Goal: Contribute content

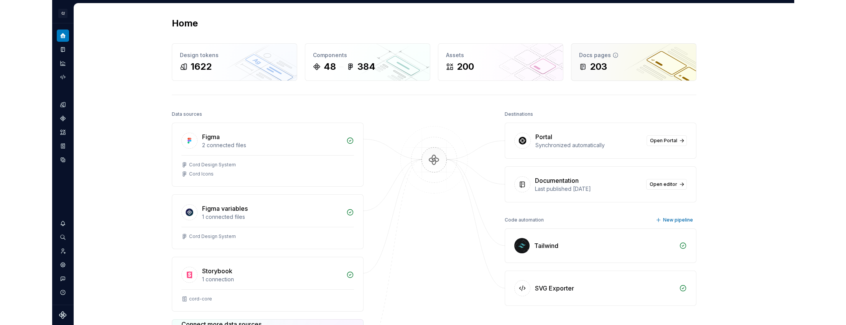
scroll to position [0, 0]
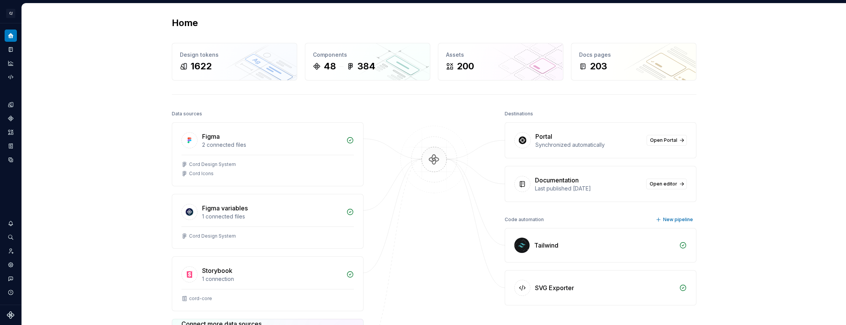
click at [13, 10] on html "C/ Cord JH Design system data Home Design tokens 1622 Components 48 384 Assets …" at bounding box center [423, 162] width 846 height 325
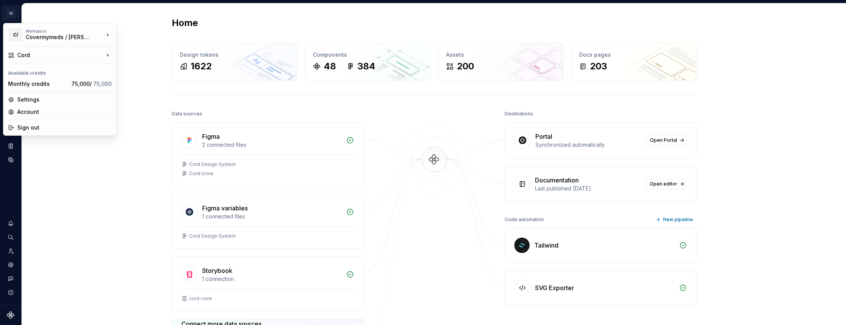
click at [54, 13] on html "C/ Cord JH Design system data Home Design tokens 1622 Components 48 384 Assets …" at bounding box center [423, 162] width 846 height 325
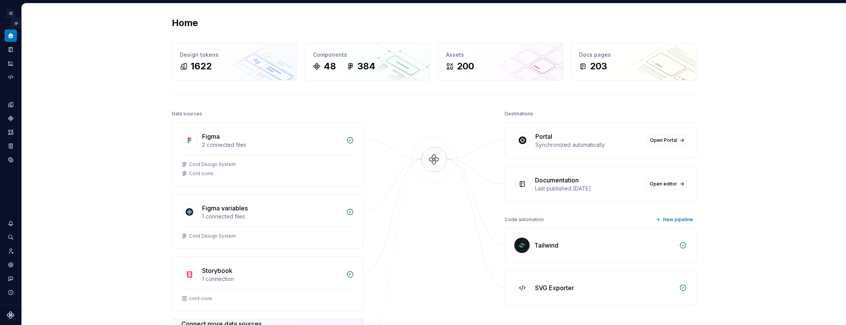
click at [16, 23] on button "Expand sidebar" at bounding box center [16, 23] width 11 height 11
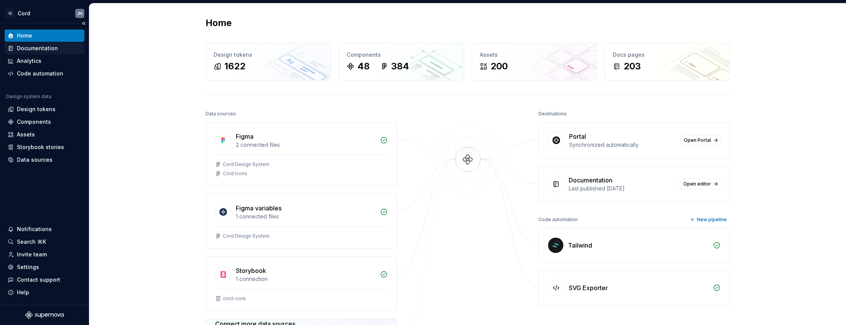
click at [39, 52] on div "Documentation" at bounding box center [37, 48] width 41 height 8
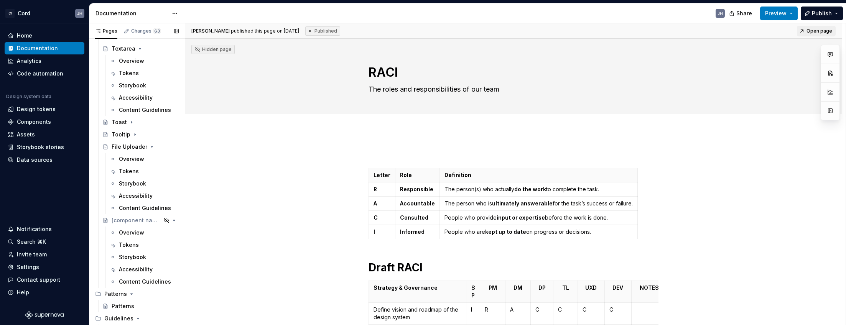
scroll to position [2220, 0]
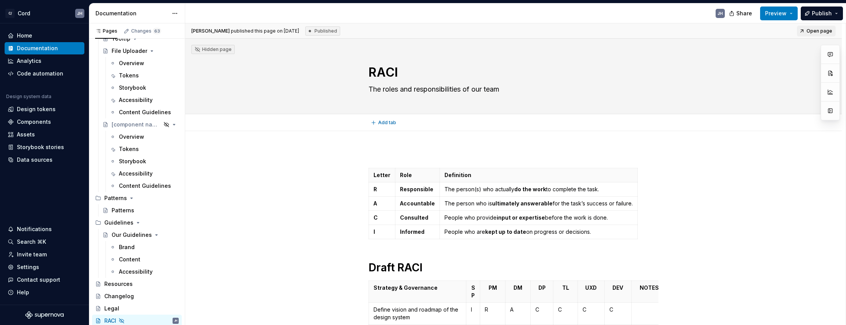
type textarea "*"
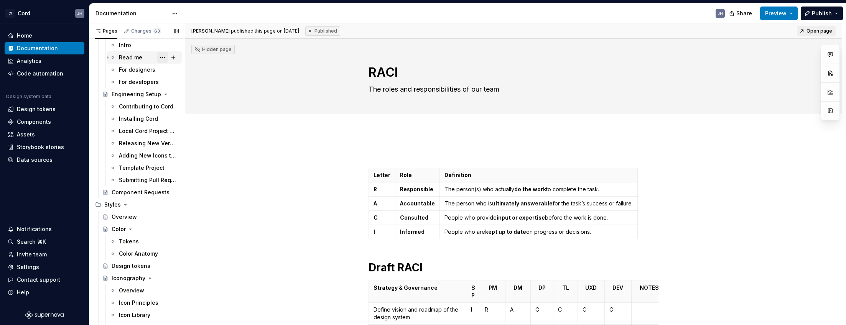
scroll to position [0, 0]
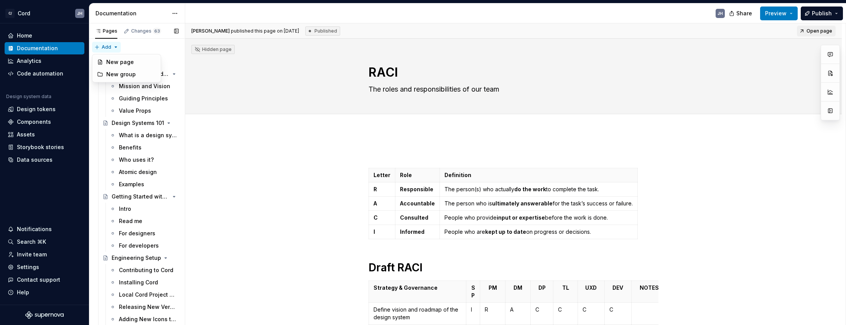
click at [105, 48] on div "Pages Changes 63 Add Accessibility guide for tree Page tree. Navigate the tree …" at bounding box center [137, 175] width 96 height 305
click at [114, 76] on div "New group" at bounding box center [131, 75] width 50 height 8
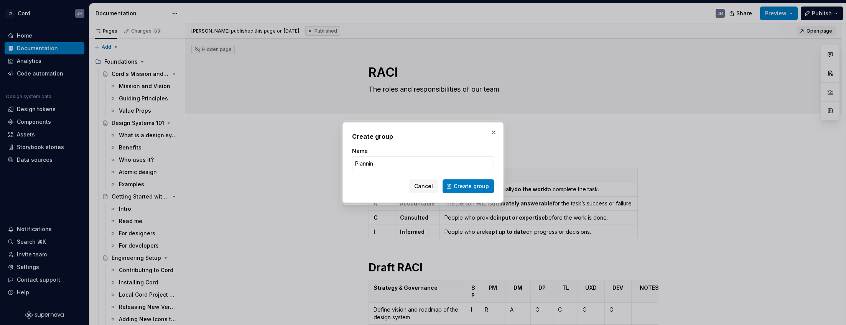
type input "Planning"
click button "Create group" at bounding box center [468, 186] width 51 height 14
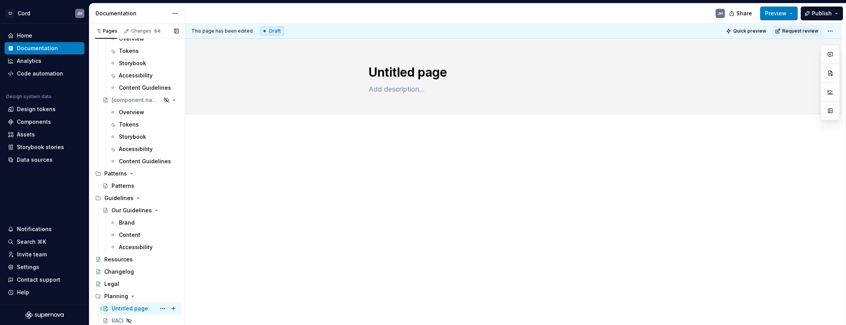
scroll to position [2, 0]
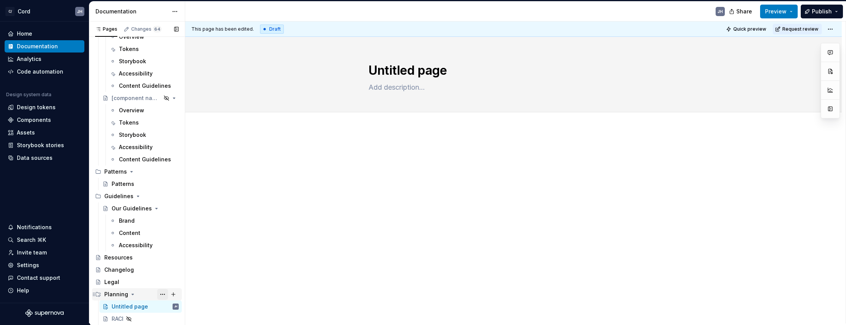
click at [161, 295] on button "Page tree" at bounding box center [162, 294] width 11 height 11
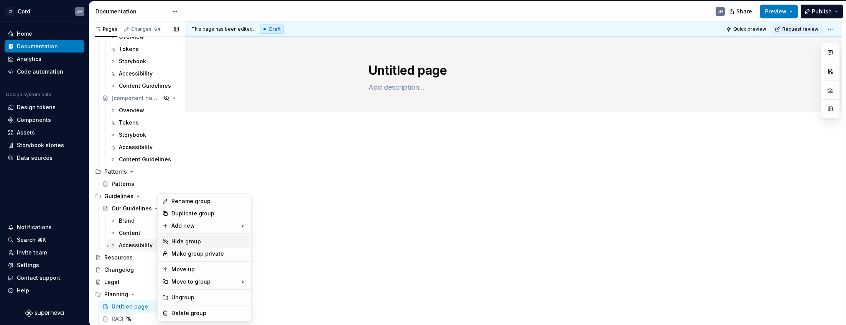
click at [176, 241] on div "Hide group" at bounding box center [208, 242] width 75 height 8
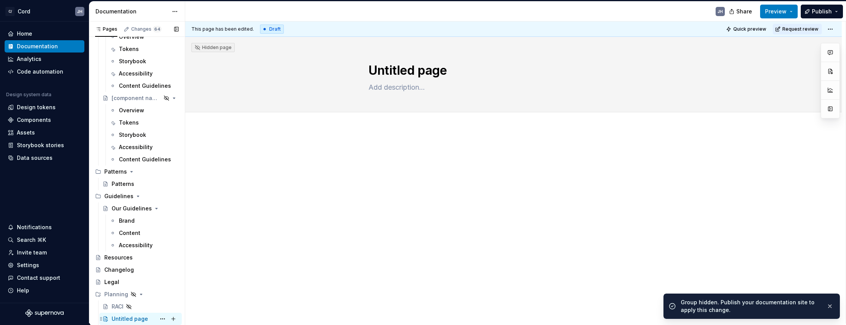
click at [123, 318] on div "Untitled page" at bounding box center [130, 319] width 36 height 8
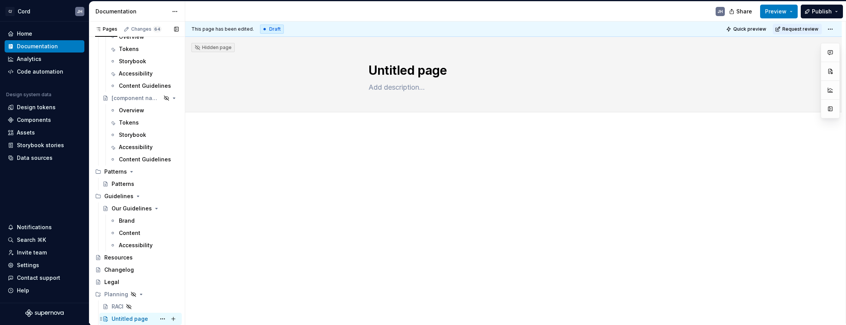
click at [123, 318] on div "Untitled page" at bounding box center [130, 319] width 36 height 8
click at [402, 81] on div "Untitled page" at bounding box center [514, 74] width 290 height 75
click at [397, 71] on textarea "Untitled page" at bounding box center [512, 70] width 290 height 18
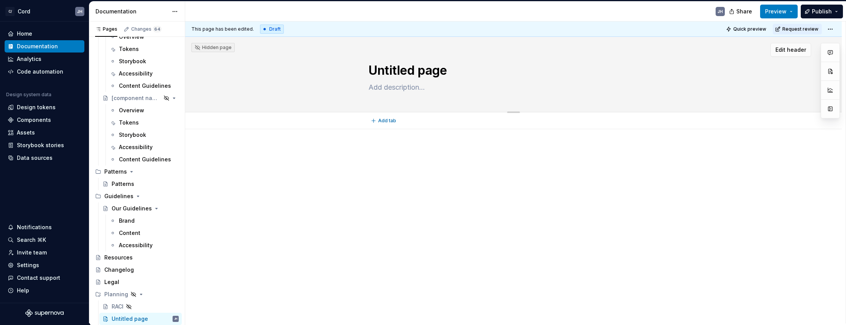
type textarea "*"
type textarea "P"
type textarea "*"
type textarea "Untitled page"
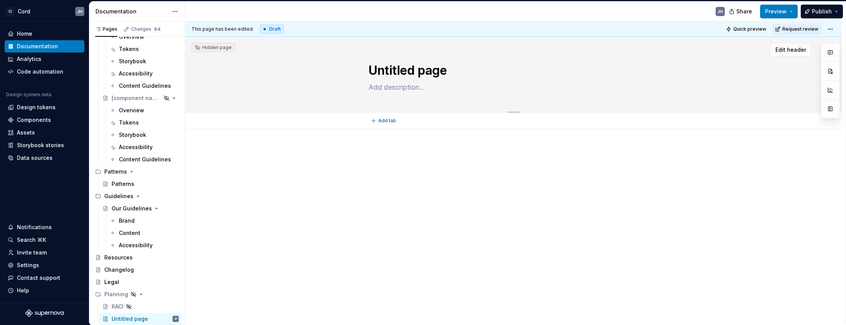
type textarea "*"
type textarea "Untitled pageC"
type textarea "*"
type textarea "Untitled pageCo"
type textarea "*"
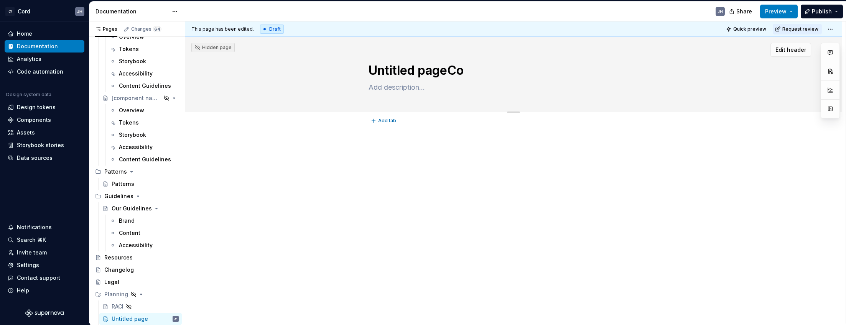
type textarea "Untitled pageCom"
type textarea "*"
type textarea "Untitled pageComp"
type textarea "*"
type textarea "C"
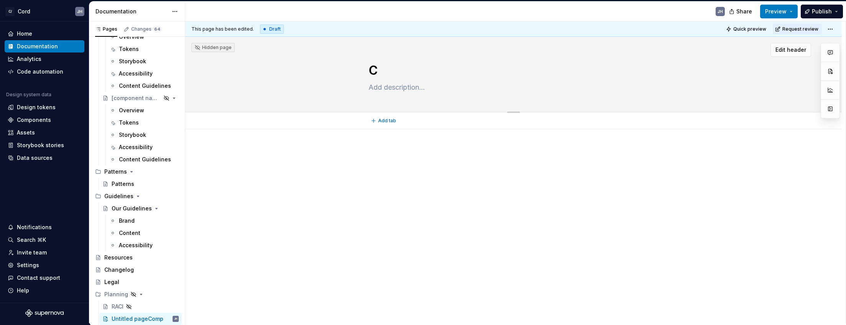
type textarea "*"
type textarea "Com"
type textarea "*"
type textarea "Comp"
type textarea "*"
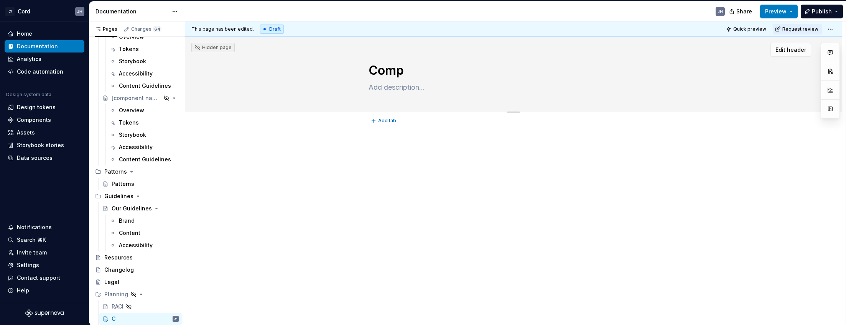
type textarea "Compo"
type textarea "*"
type textarea "Compoe"
type textarea "*"
type textarea "Compoen"
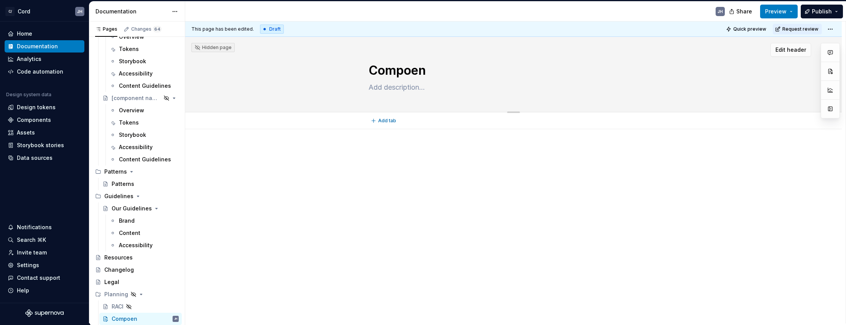
type textarea "*"
type textarea "Compoe"
type textarea "*"
type textarea "Compo"
type textarea "*"
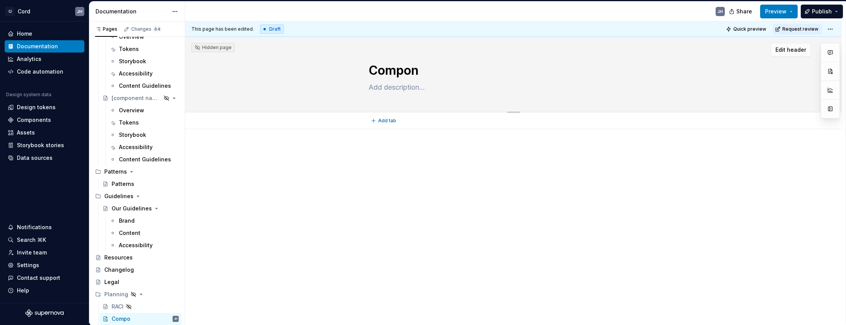
type textarea "Compone"
type textarea "*"
type textarea "Componen"
type textarea "*"
type textarea "Component"
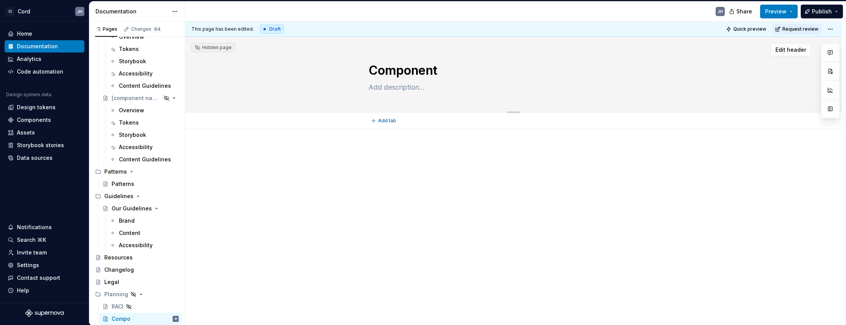
type textarea "*"
type textarea "Component"
type textarea "*"
type textarea "Component P"
type textarea "*"
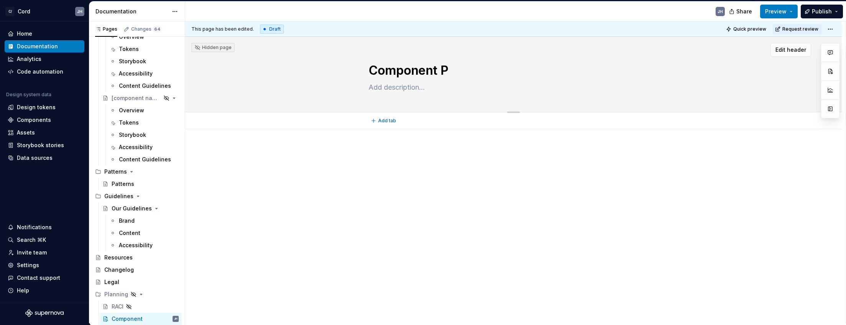
type textarea "Component Pr"
type textarea "*"
type textarea "Component Pro"
type textarea "*"
type textarea "Component Prog"
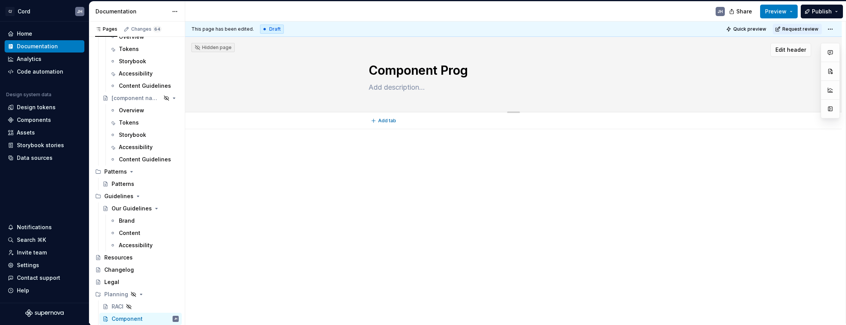
type textarea "*"
type textarea "Component Progr"
type textarea "*"
type textarea "Component Progre"
type textarea "*"
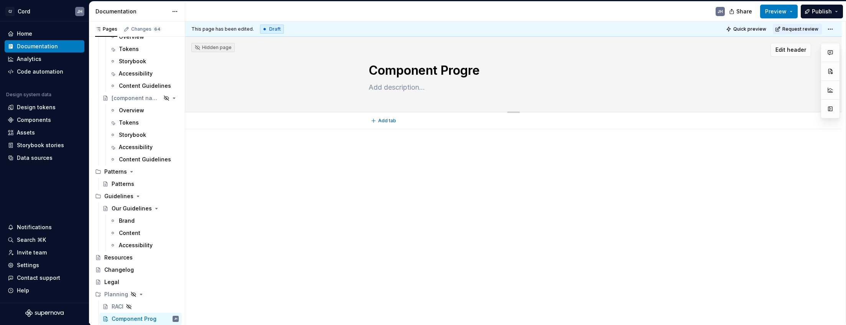
type textarea "Component Progres"
type textarea "*"
type textarea "Component Progress"
type textarea "*"
type textarea "P"
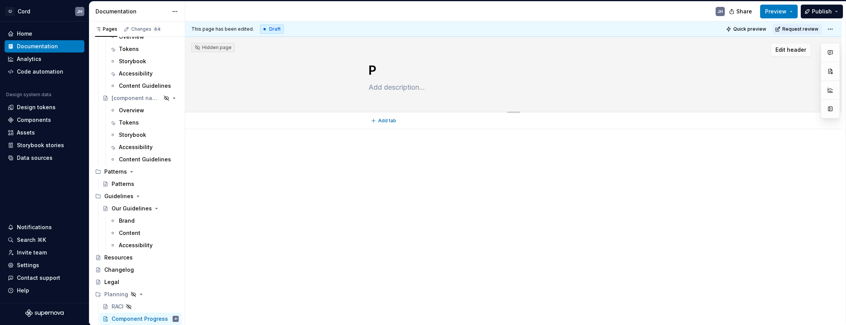
type textarea "*"
type textarea "Pr"
type textarea "*"
type textarea "Pro"
type textarea "*"
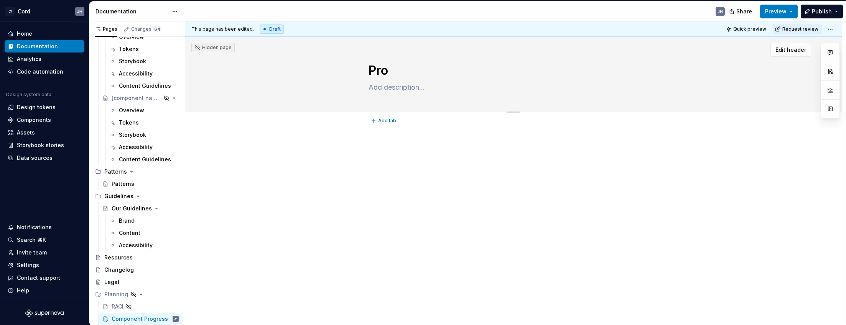
type textarea "Prog"
type textarea "*"
type textarea "Progr"
type textarea "*"
type textarea "Progres"
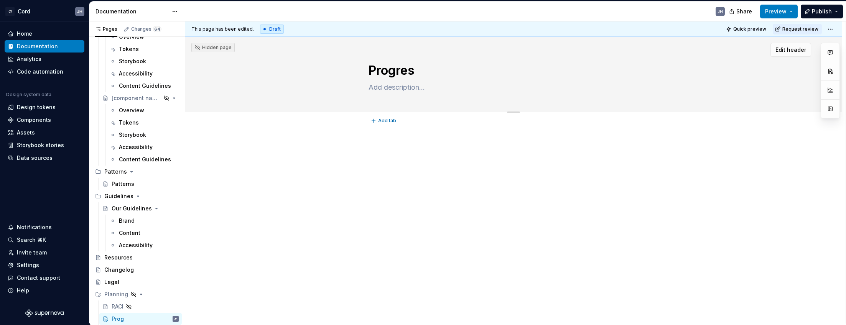
type textarea "*"
type textarea "Progress"
type textarea "*"
type textarea "Progress"
click at [115, 296] on div "Planning" at bounding box center [116, 295] width 24 height 8
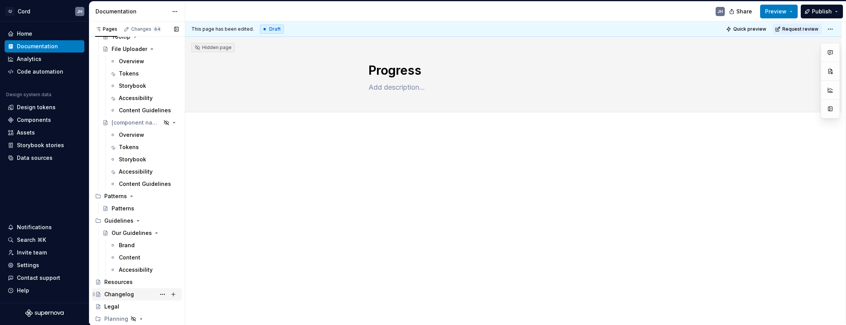
scroll to position [2220, 0]
click at [109, 316] on div "Planning" at bounding box center [116, 319] width 24 height 8
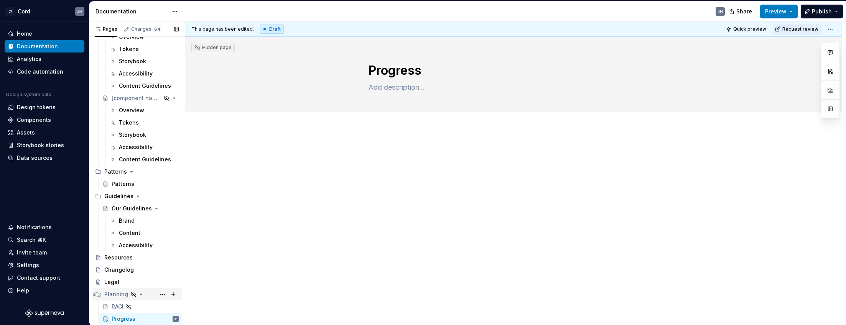
click at [114, 295] on div "Planning" at bounding box center [116, 295] width 24 height 8
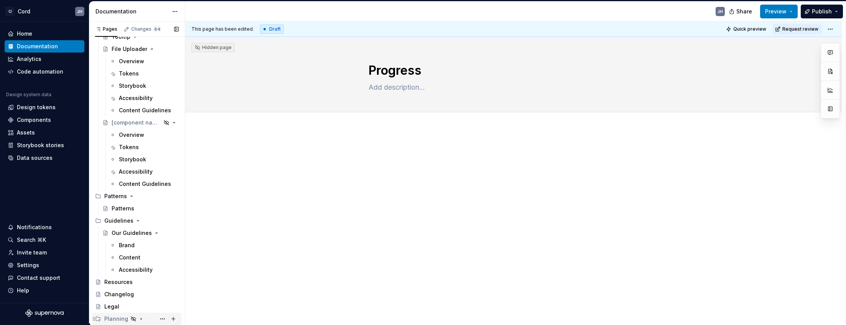
click at [110, 319] on div "Planning" at bounding box center [116, 319] width 24 height 8
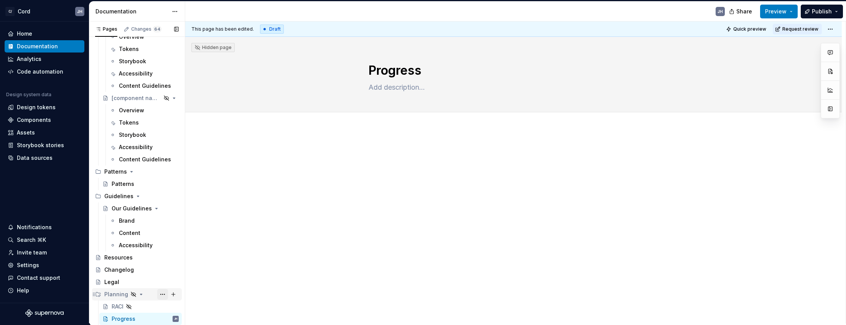
click at [162, 296] on button "Page tree" at bounding box center [162, 294] width 11 height 11
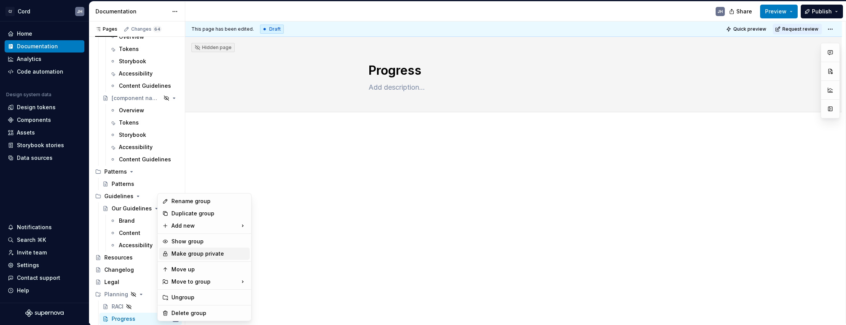
click at [189, 256] on div "Make group private" at bounding box center [208, 254] width 75 height 8
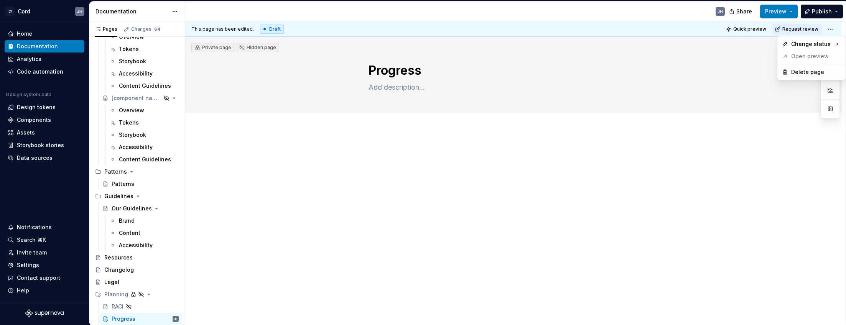
click at [742, 27] on html "C/ Cord JH Home Documentation Analytics Code automation Design system data Desi…" at bounding box center [423, 162] width 846 height 325
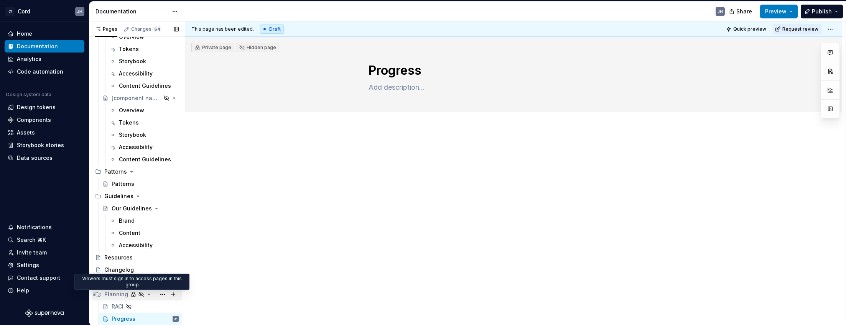
click at [132, 296] on icon "Page tree" at bounding box center [133, 294] width 3 height 5
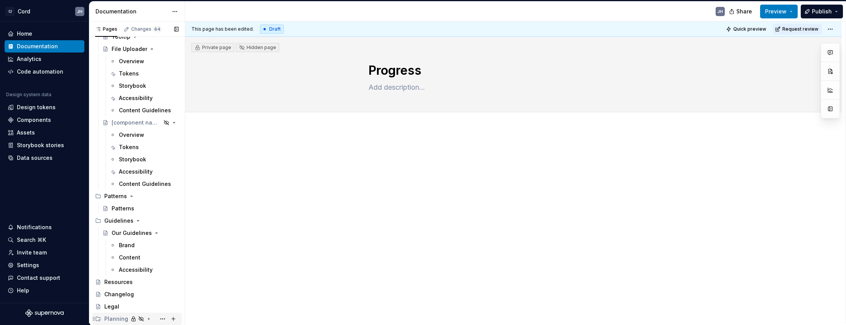
scroll to position [2220, 0]
click at [132, 319] on icon "Page tree" at bounding box center [133, 319] width 3 height 5
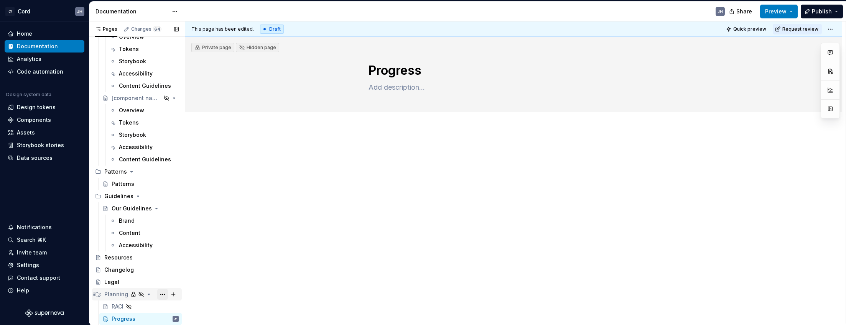
click at [165, 294] on button "Page tree" at bounding box center [162, 294] width 11 height 11
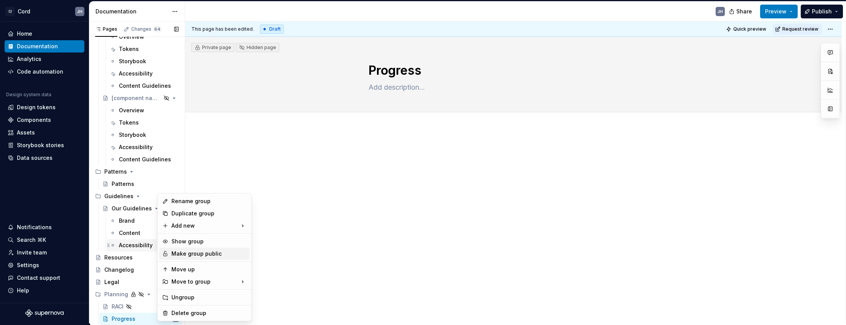
click at [173, 250] on div "Make group public" at bounding box center [208, 254] width 75 height 8
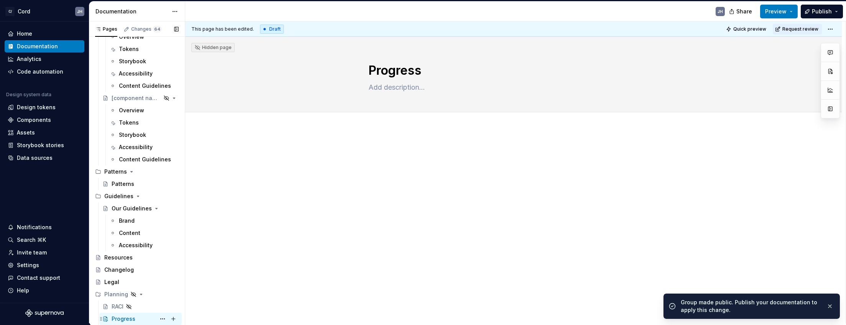
click at [117, 320] on div "Progress" at bounding box center [124, 319] width 24 height 8
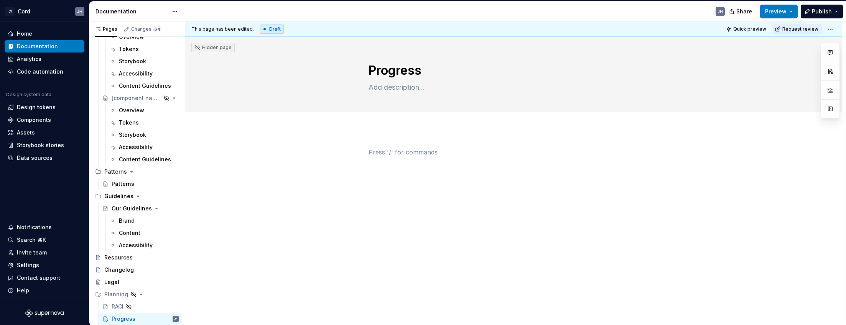
click at [414, 160] on div at bounding box center [514, 162] width 290 height 29
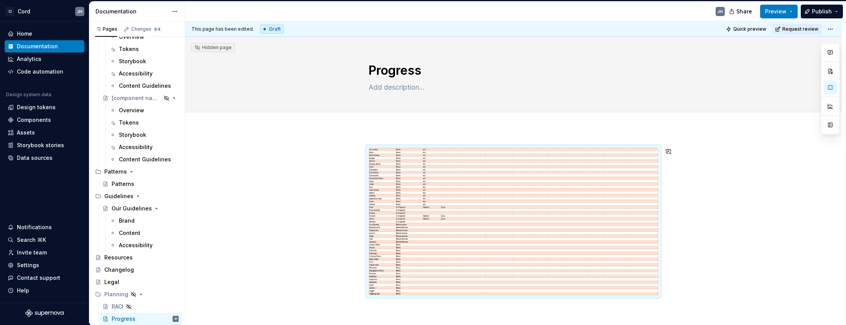
drag, startPoint x: 567, startPoint y: 136, endPoint x: 481, endPoint y: 188, distance: 100.2
click at [567, 136] on div at bounding box center [513, 265] width 657 height 273
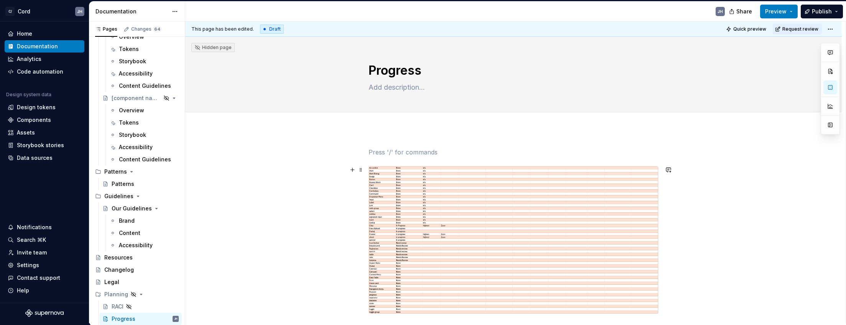
click at [336, 197] on div "This page has been edited. Draft Quick preview Request review Hidden page Progr…" at bounding box center [515, 172] width 660 height 302
click at [544, 184] on img at bounding box center [513, 239] width 289 height 147
type textarea "*"
click at [363, 170] on span at bounding box center [361, 170] width 6 height 11
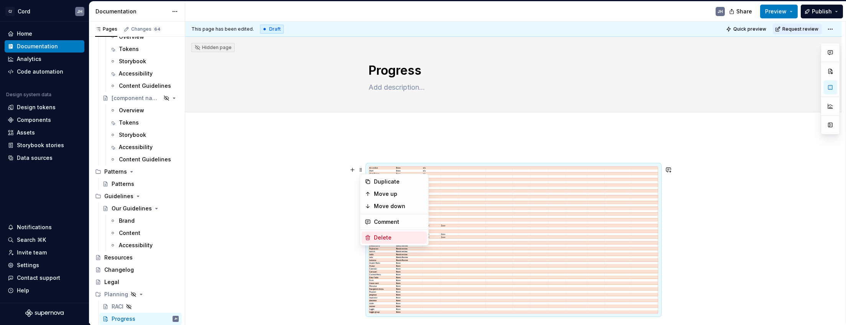
click at [388, 236] on div "Delete" at bounding box center [399, 238] width 50 height 8
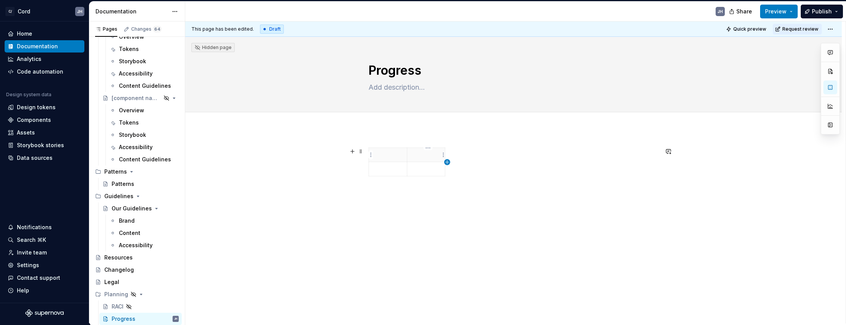
click at [448, 161] on icon "button" at bounding box center [447, 162] width 6 height 6
click at [461, 161] on icon "button" at bounding box center [461, 162] width 6 height 6
click at [479, 161] on div at bounding box center [514, 164] width 290 height 32
click at [474, 162] on icon "button" at bounding box center [475, 162] width 6 height 6
click at [487, 163] on icon "button" at bounding box center [489, 162] width 6 height 6
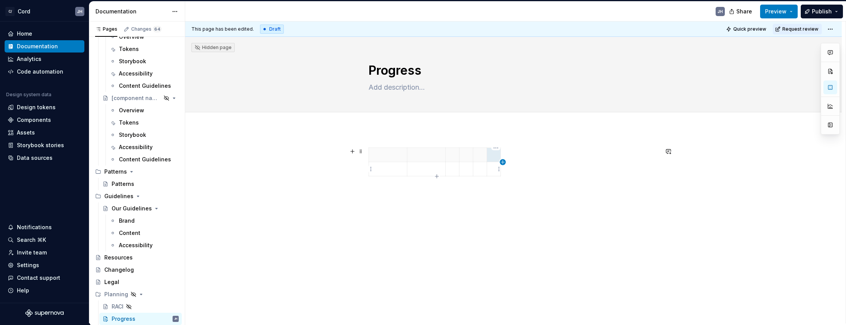
click at [500, 163] on icon "button" at bounding box center [503, 162] width 6 height 6
click at [514, 162] on icon "button" at bounding box center [516, 162] width 6 height 6
click at [530, 163] on icon "button" at bounding box center [530, 162] width 6 height 6
drag, startPoint x: 541, startPoint y: 161, endPoint x: 491, endPoint y: 161, distance: 49.9
click at [541, 161] on icon "button" at bounding box center [544, 162] width 6 height 6
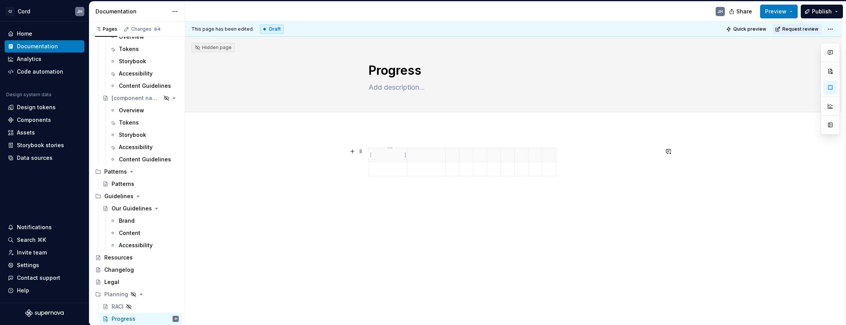
click at [394, 152] on p at bounding box center [388, 155] width 29 height 8
click at [635, 160] on html "C/ Cord JH Home Documentation Analytics Code automation Design system data Desi…" at bounding box center [423, 162] width 846 height 325
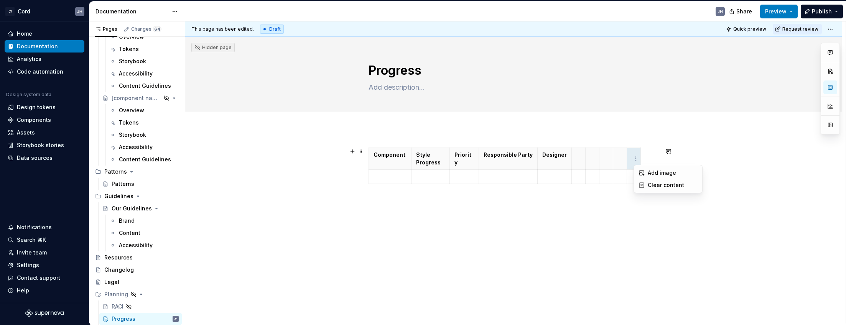
click at [599, 202] on html "C/ Cord JH Home Documentation Analytics Code automation Design system data Desi…" at bounding box center [423, 162] width 846 height 325
click at [635, 148] on html "C/ Cord JH Home Documentation Analytics Code automation Design system data Desi…" at bounding box center [423, 162] width 846 height 325
click at [584, 234] on html "C/ Cord JH Home Documentation Analytics Code automation Design system data Desi…" at bounding box center [423, 162] width 846 height 325
click at [641, 166] on icon "button" at bounding box center [639, 165] width 3 height 3
click at [653, 166] on icon "button" at bounding box center [653, 166] width 6 height 6
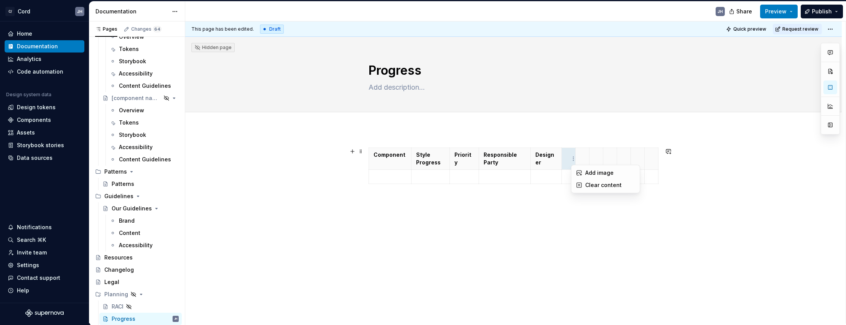
click at [573, 157] on html "C/ Cord JH Home Documentation Analytics Code automation Design system data Desi…" at bounding box center [423, 162] width 846 height 325
click at [571, 157] on html "C/ Cord JH Home Documentation Analytics Code automation Design system data Desi…" at bounding box center [423, 162] width 846 height 325
type textarea "*"
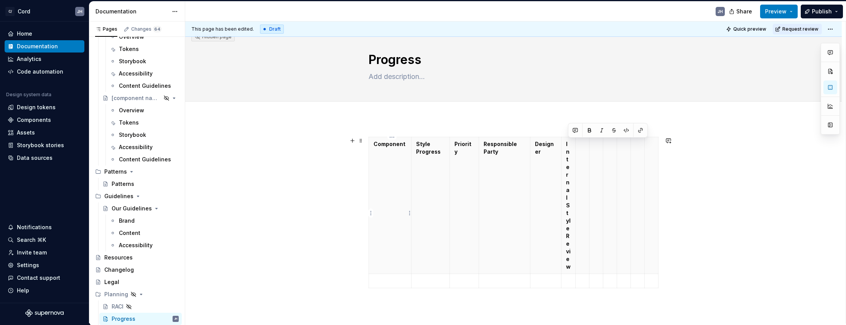
scroll to position [3, 0]
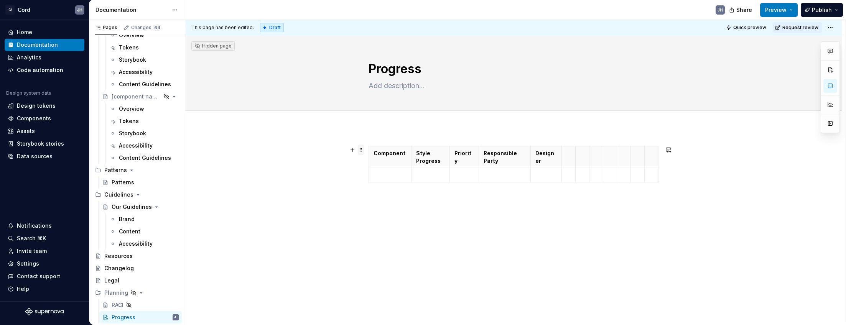
click at [364, 147] on span at bounding box center [361, 150] width 6 height 11
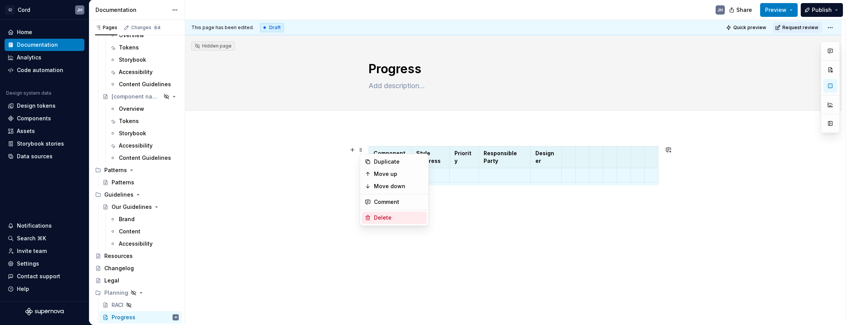
click at [383, 219] on div "Delete" at bounding box center [399, 218] width 50 height 8
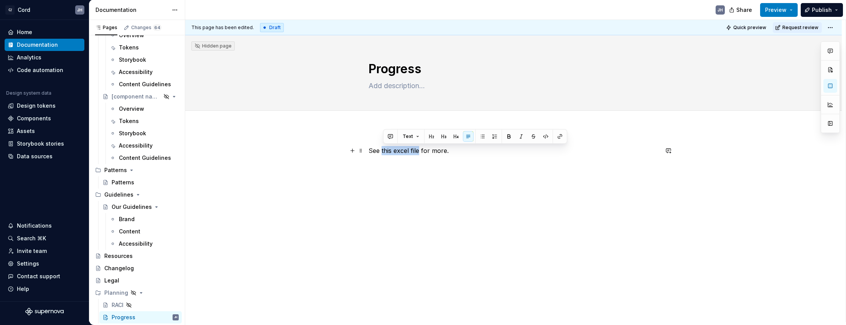
drag, startPoint x: 384, startPoint y: 151, endPoint x: 421, endPoint y: 151, distance: 36.8
click at [421, 151] on p "See this excel file for more." at bounding box center [514, 150] width 290 height 9
click at [560, 136] on button "button" at bounding box center [560, 136] width 11 height 11
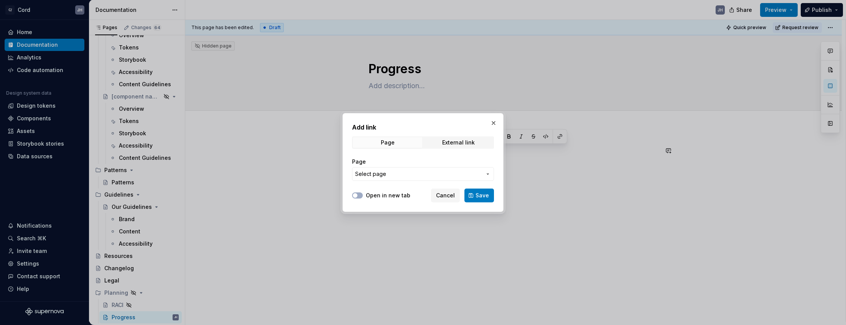
drag, startPoint x: 402, startPoint y: 174, endPoint x: 400, endPoint y: 167, distance: 7.8
click at [402, 174] on span "Select page" at bounding box center [418, 174] width 127 height 8
drag, startPoint x: 442, startPoint y: 178, endPoint x: 446, endPoint y: 156, distance: 21.9
click at [442, 178] on div "Add link Page External link Page Select page Open in new tab Cancel Save" at bounding box center [423, 162] width 846 height 325
drag, startPoint x: 455, startPoint y: 140, endPoint x: 449, endPoint y: 153, distance: 14.2
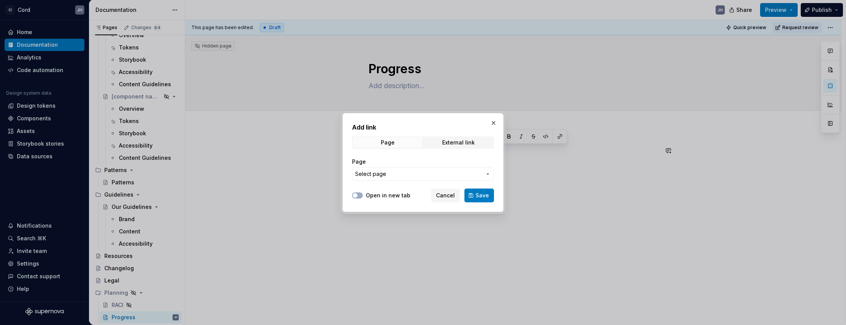
click at [455, 140] on div "External link" at bounding box center [458, 143] width 33 height 6
drag, startPoint x: 411, startPoint y: 177, endPoint x: 407, endPoint y: 177, distance: 3.9
click at [411, 177] on input "URL" at bounding box center [423, 174] width 142 height 14
paste input "[URL][DOMAIN_NAME]"
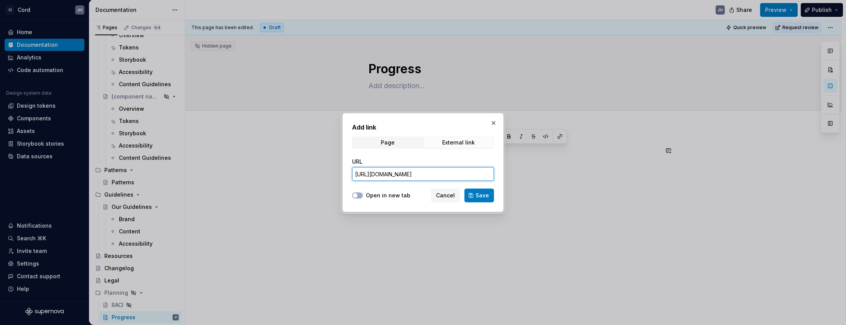
type input "[URL][DOMAIN_NAME]"
click at [356, 192] on div at bounding box center [357, 196] width 11 height 8
drag, startPoint x: 346, startPoint y: 191, endPoint x: 352, endPoint y: 192, distance: 5.8
click at [348, 191] on div "Add link Page External link URL [URL][DOMAIN_NAME] Open in new tab Cancel Save" at bounding box center [422, 162] width 161 height 99
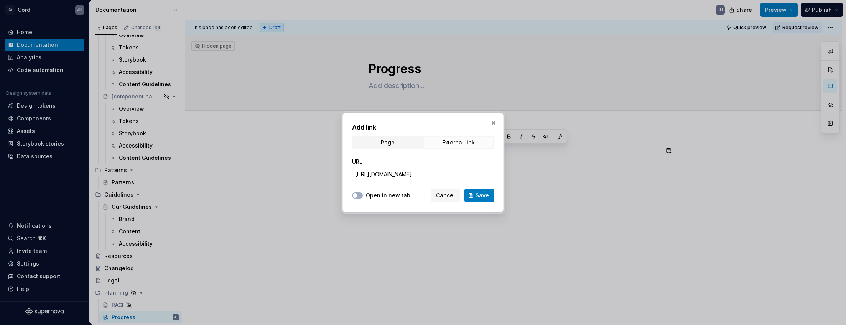
drag, startPoint x: 354, startPoint y: 194, endPoint x: 425, endPoint y: 204, distance: 70.9
click at [361, 195] on button "Open in new tab" at bounding box center [357, 196] width 11 height 6
click at [472, 195] on button "Save" at bounding box center [479, 196] width 30 height 14
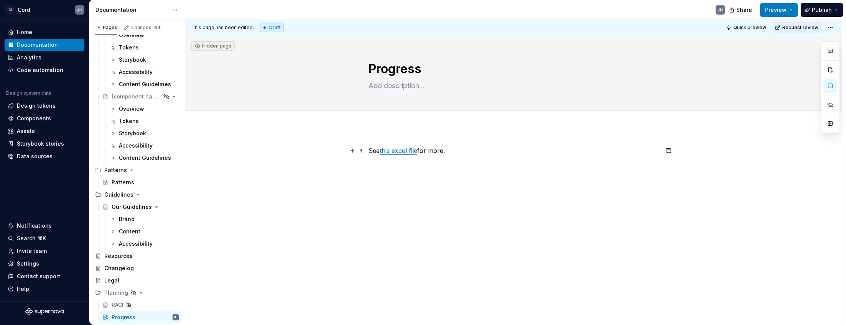
click at [441, 154] on p "See this excel file for more." at bounding box center [514, 150] width 290 height 9
drag, startPoint x: 447, startPoint y: 152, endPoint x: 452, endPoint y: 151, distance: 5.4
click at [447, 152] on p "See this excel file for more." at bounding box center [514, 150] width 290 height 9
click at [433, 221] on div "See this excel file for more details." at bounding box center [513, 205] width 657 height 154
type textarea "*"
